Goal: Task Accomplishment & Management: Use online tool/utility

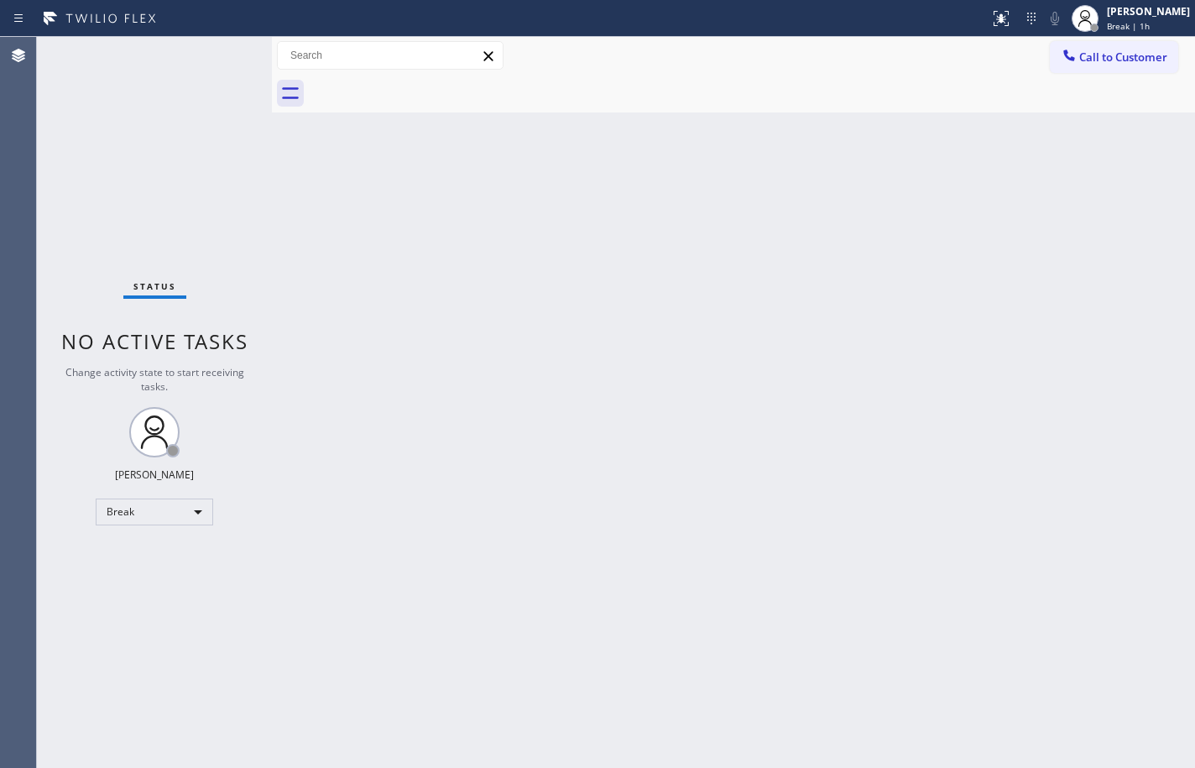
drag, startPoint x: 1124, startPoint y: 31, endPoint x: 1119, endPoint y: 39, distance: 9.1
click at [1124, 31] on span "Break | 1h" at bounding box center [1128, 26] width 43 height 12
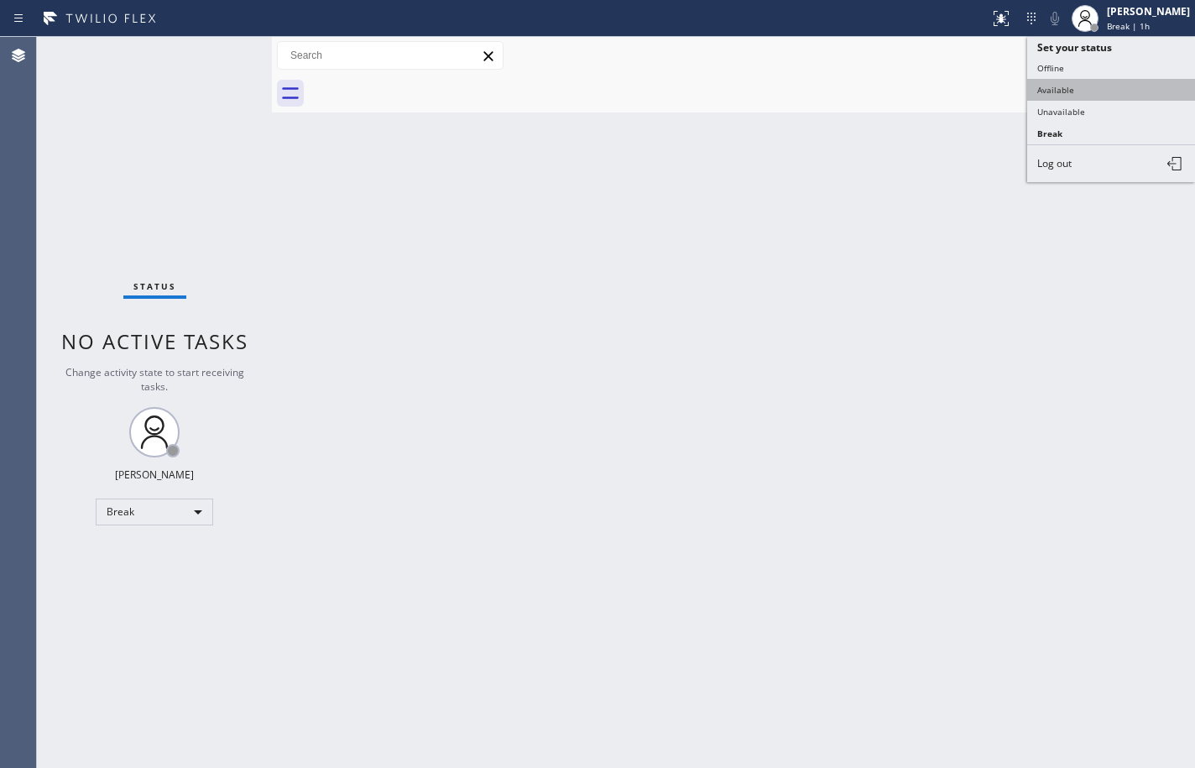
click at [1065, 90] on button "Available" at bounding box center [1111, 90] width 168 height 22
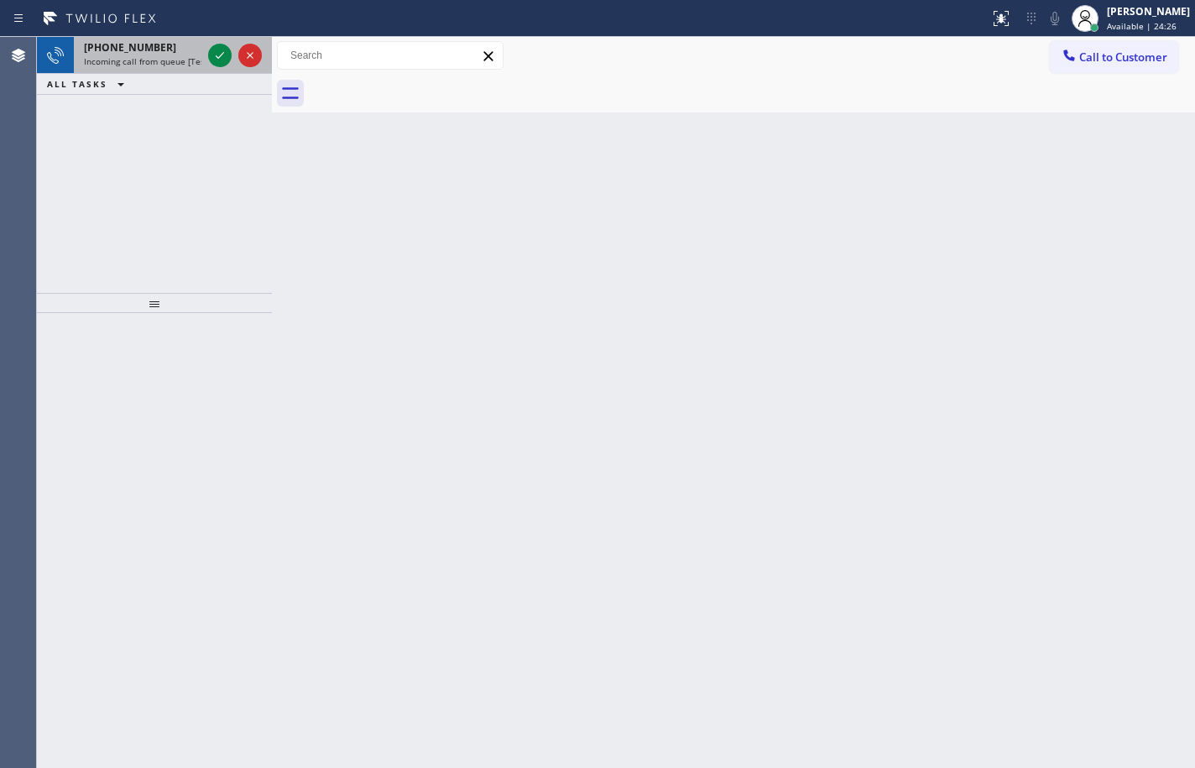
click at [110, 66] on span "Incoming call from queue [Test] All" at bounding box center [153, 61] width 139 height 12
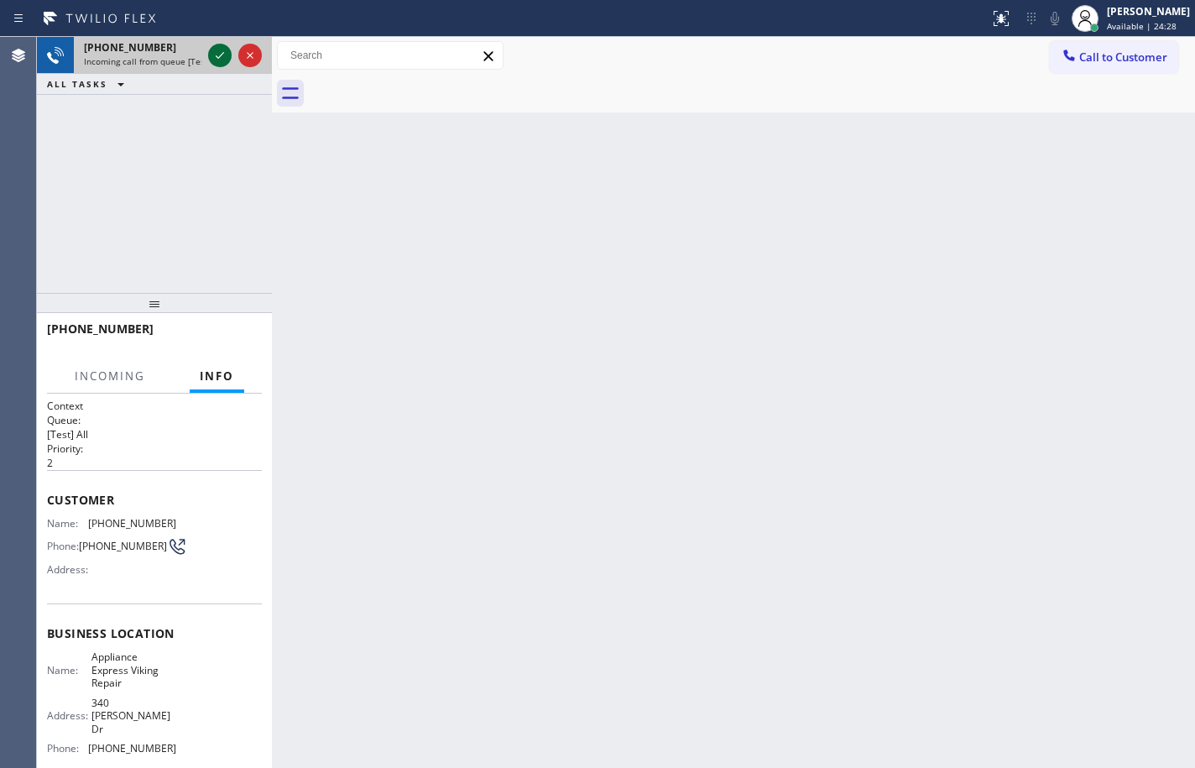
click at [220, 56] on icon at bounding box center [220, 55] width 8 height 7
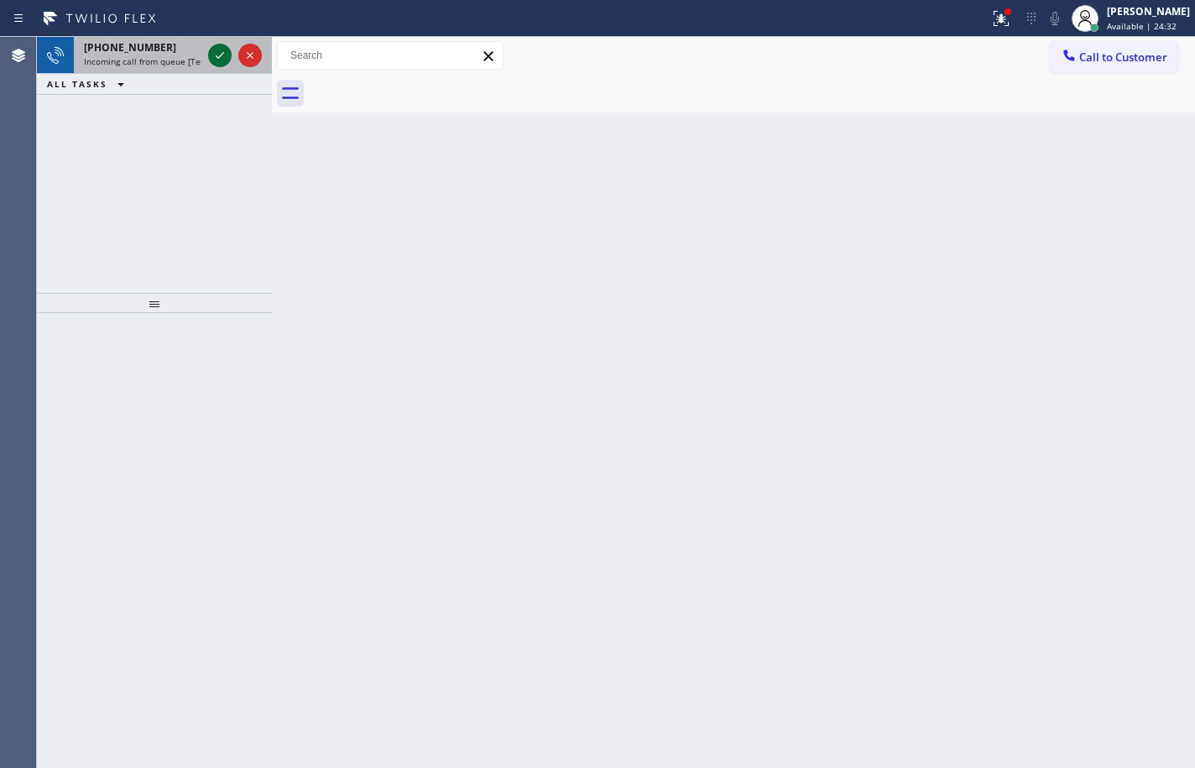
click at [223, 57] on icon at bounding box center [220, 55] width 20 height 20
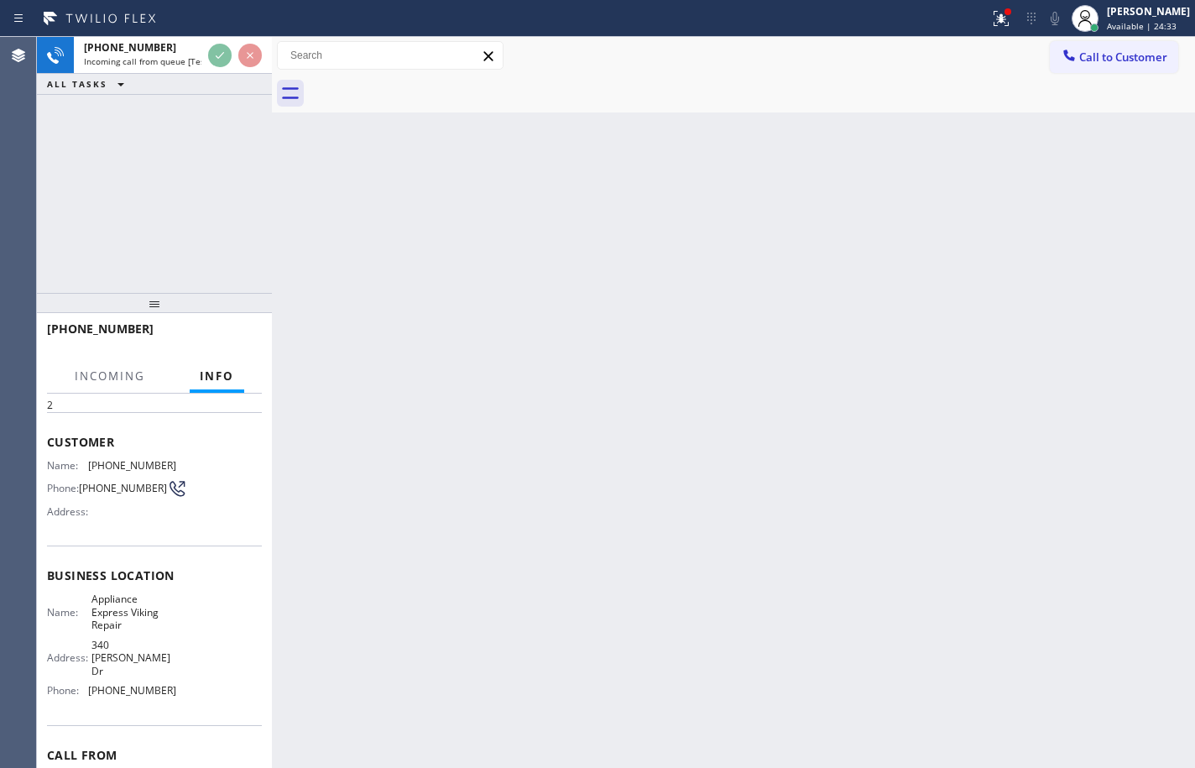
scroll to position [127, 0]
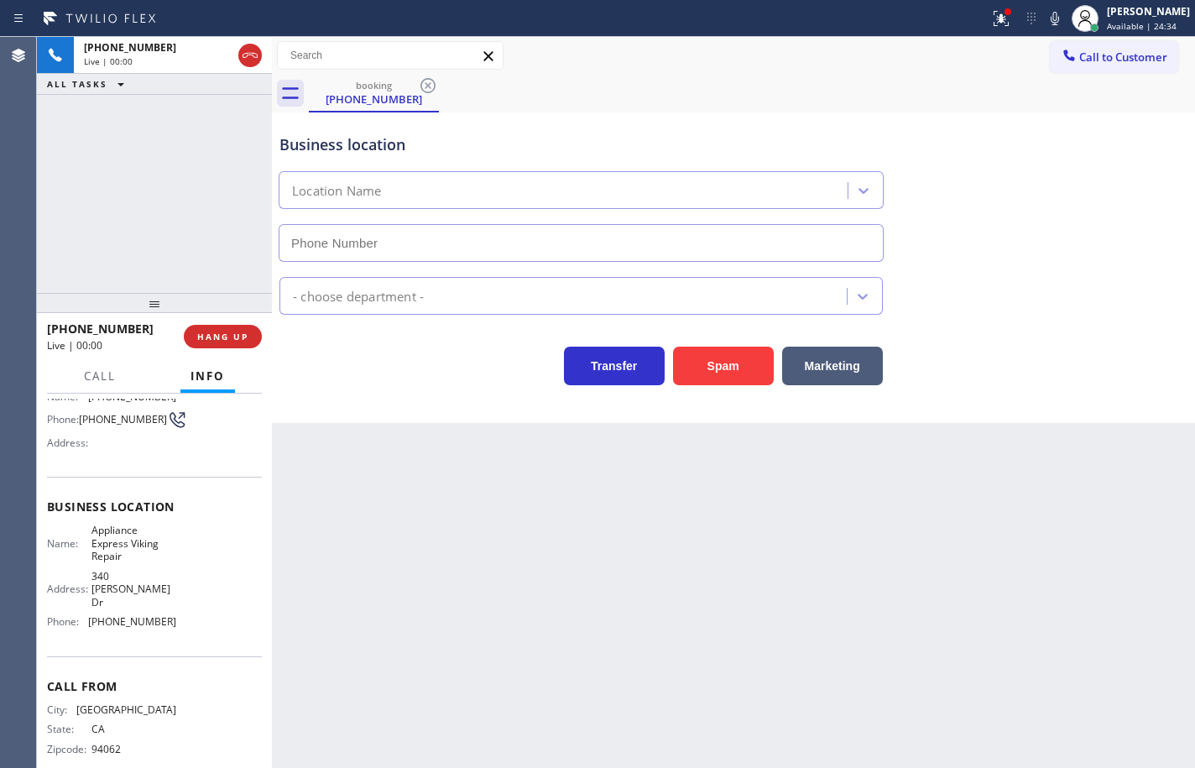
type input "[PHONE_NUMBER]"
drag, startPoint x: 180, startPoint y: 608, endPoint x: 175, endPoint y: 596, distance: 13.9
click at [180, 608] on div "Name: Appliance Express Viking Repair Address: [STREET_ADDRESS][PERSON_NAME] Ph…" at bounding box center [154, 579] width 215 height 111
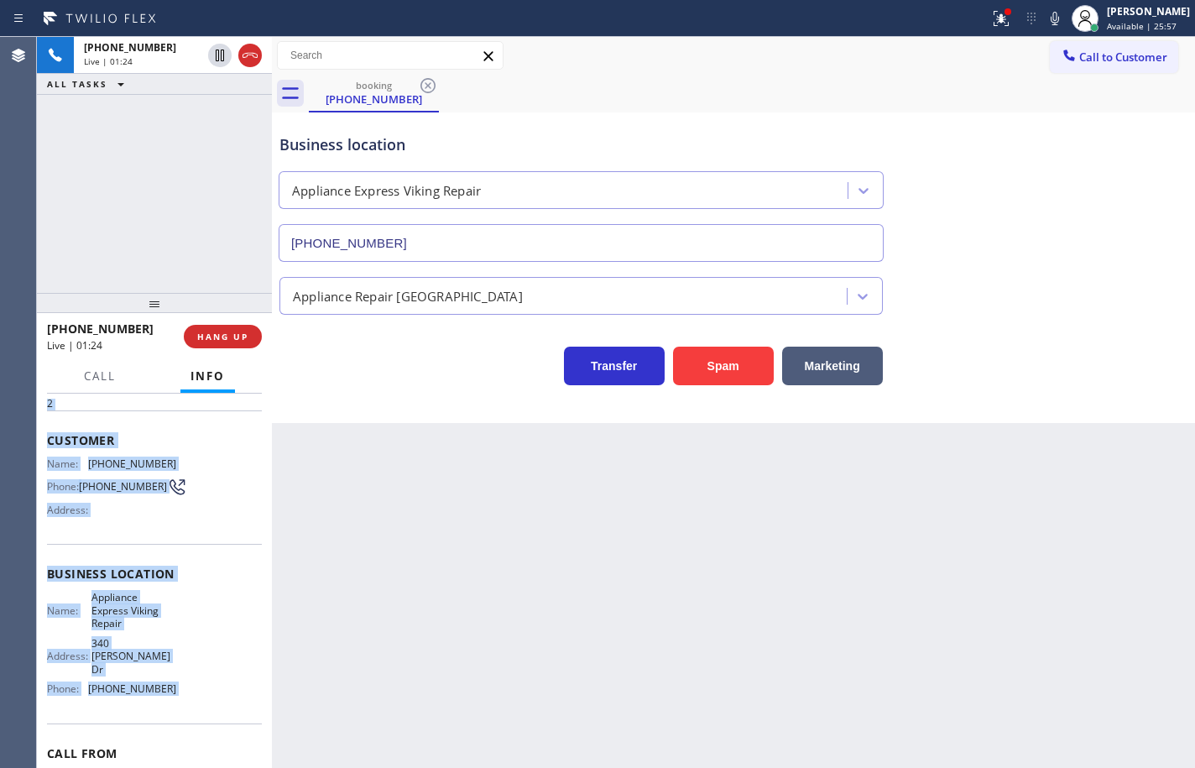
scroll to position [0, 0]
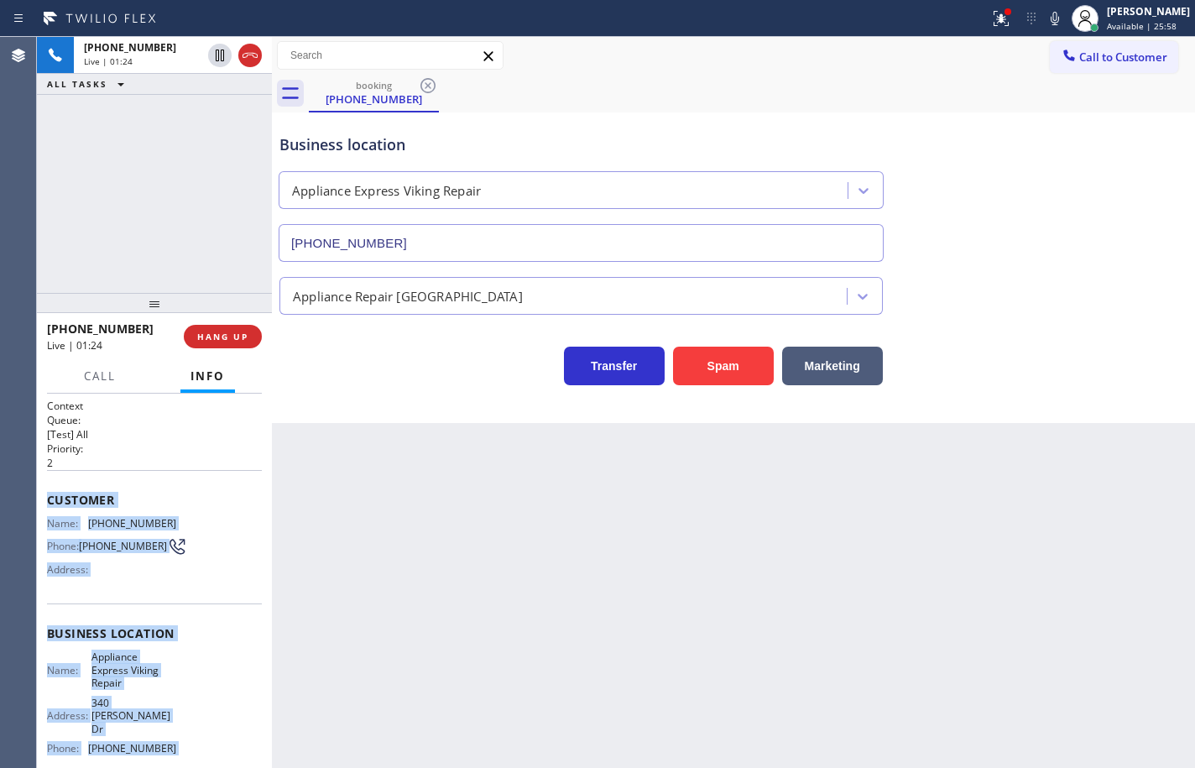
drag, startPoint x: 175, startPoint y: 596, endPoint x: 53, endPoint y: 494, distance: 158.5
click at [53, 494] on div "Context Queue: [Test] All Priority: 2 Customer Name: [PHONE_NUMBER] Phone: [PHO…" at bounding box center [154, 655] width 215 height 512
copy div "Customer Name: [PHONE_NUMBER] Phone: [PHONE_NUMBER] Address: Business location …"
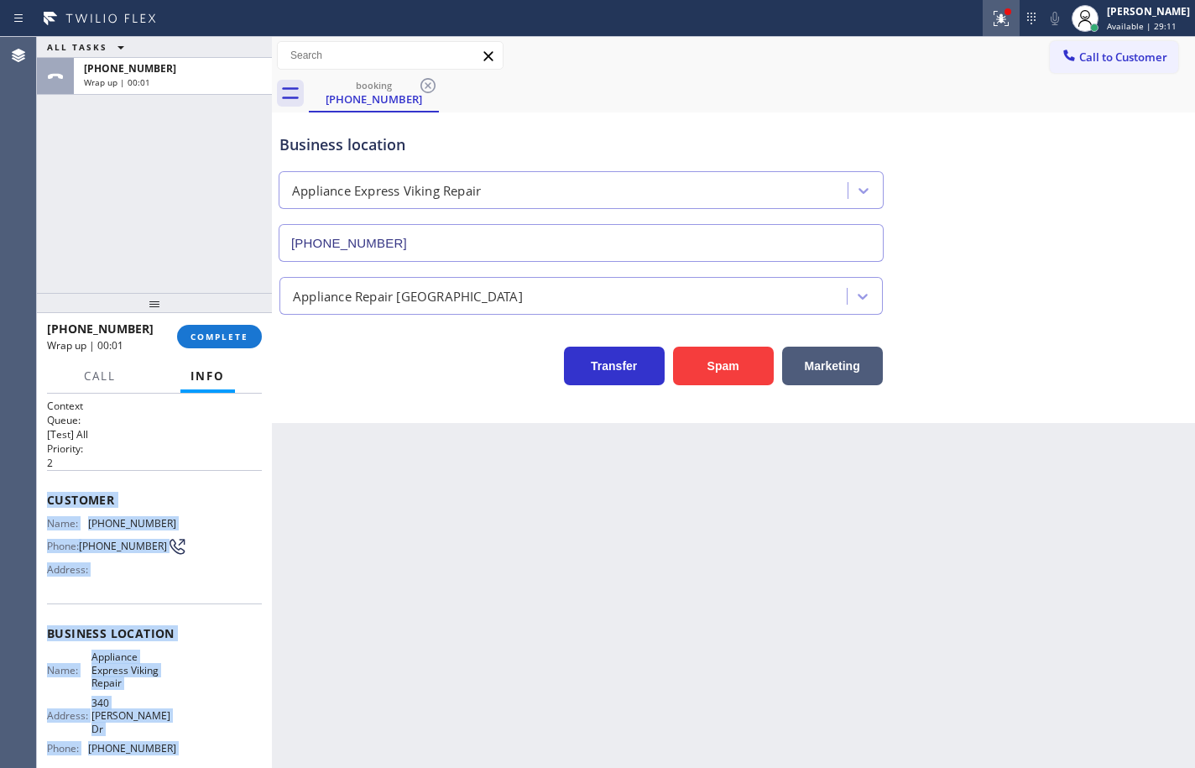
click at [1001, 18] on div at bounding box center [1001, 18] width 37 height 20
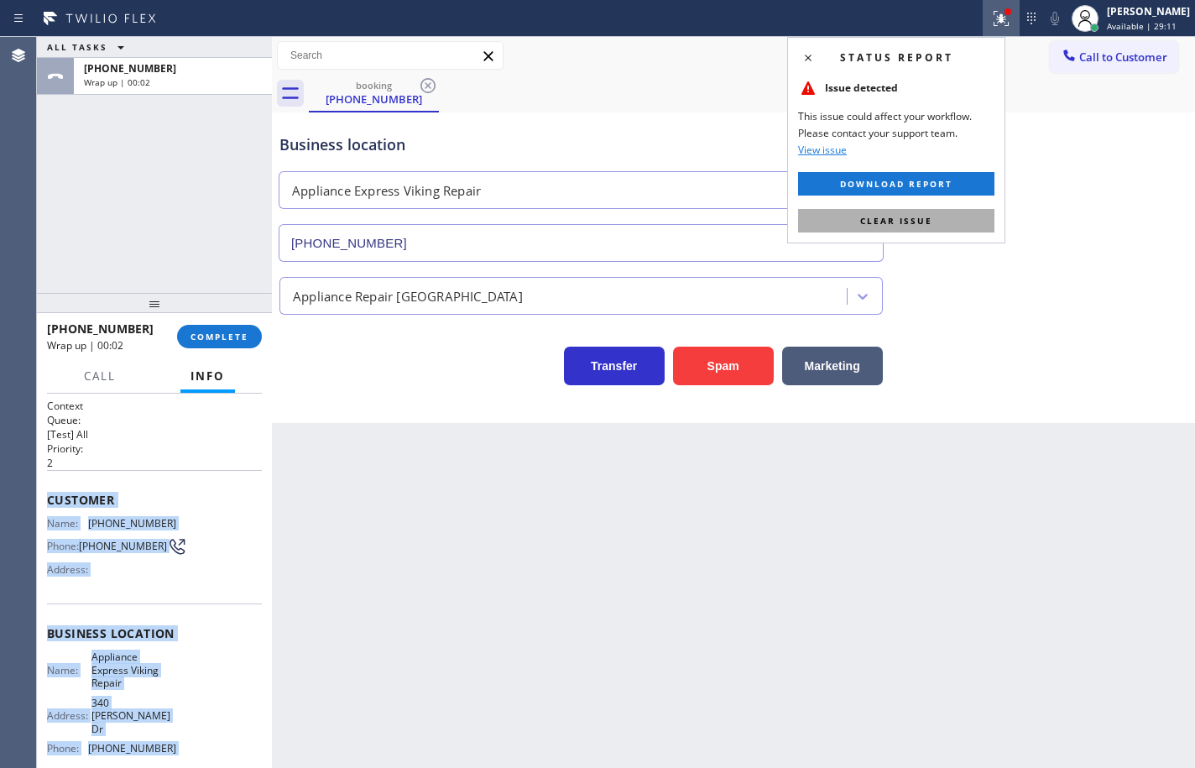
click at [946, 212] on button "Clear issue" at bounding box center [896, 221] width 196 height 24
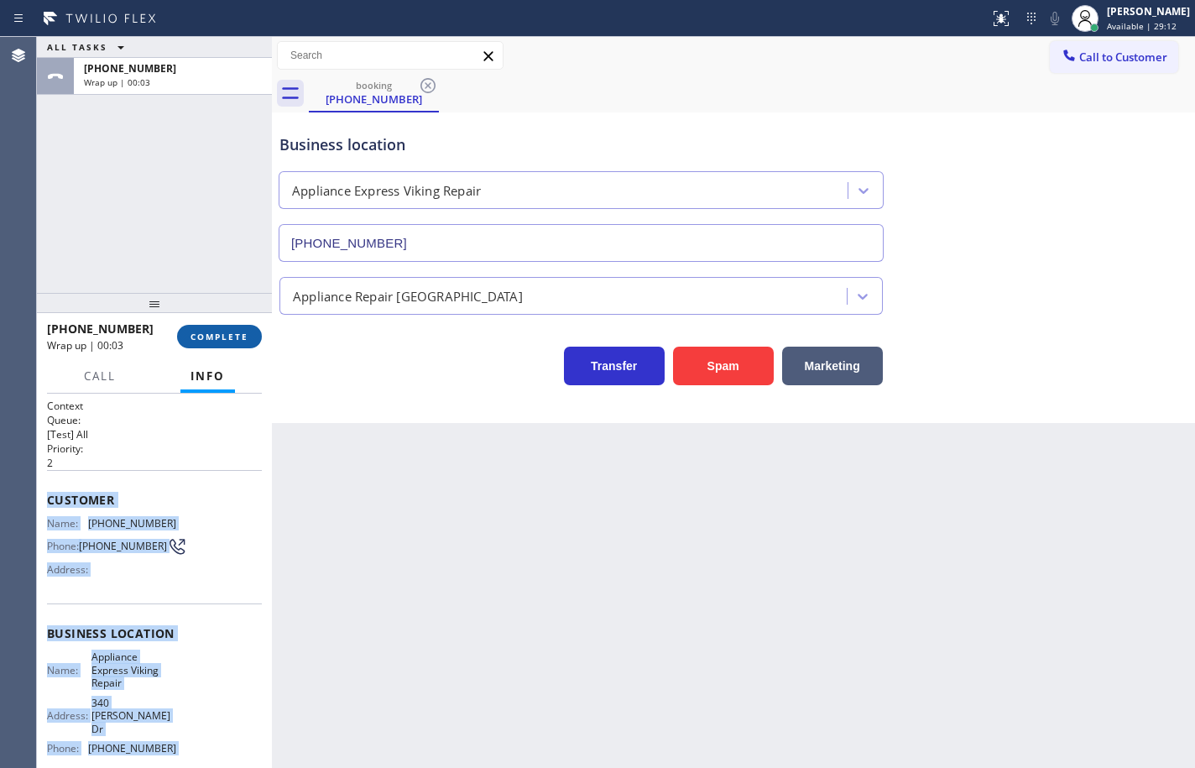
click at [231, 329] on button "COMPLETE" at bounding box center [219, 337] width 85 height 24
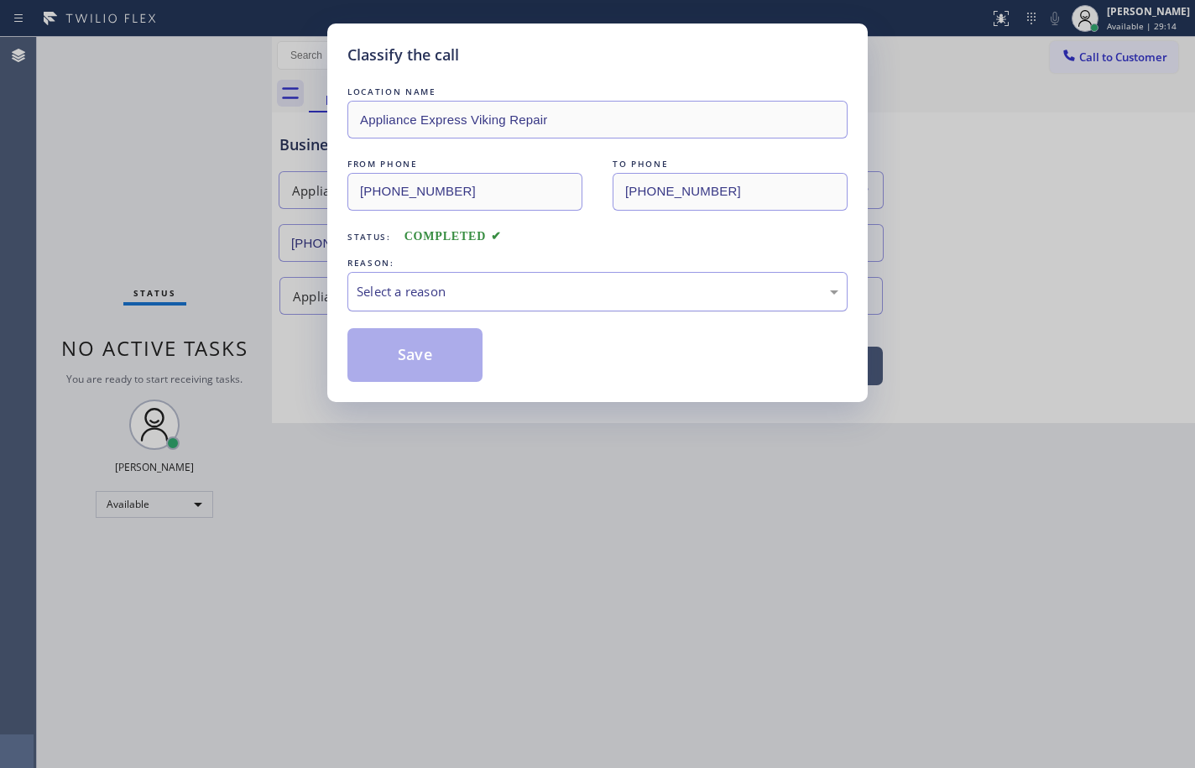
click at [485, 296] on div "Select a reason" at bounding box center [598, 291] width 482 height 19
click at [448, 358] on button "Save" at bounding box center [414, 355] width 135 height 54
